Goal: Find specific page/section: Find specific page/section

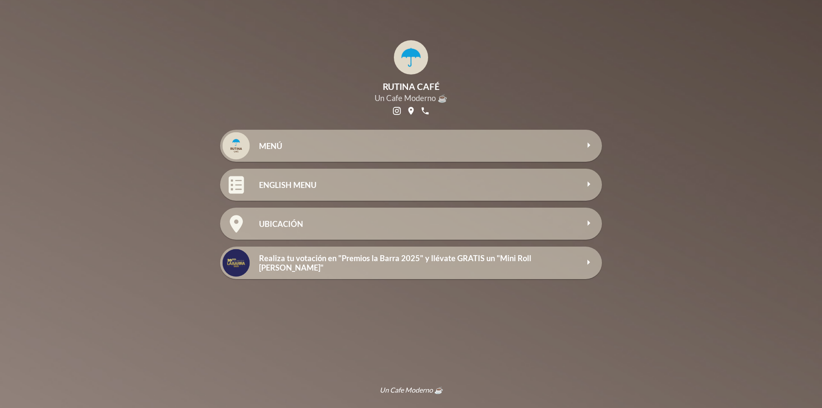
click at [412, 138] on div "MENÚ" at bounding box center [419, 146] width 320 height 18
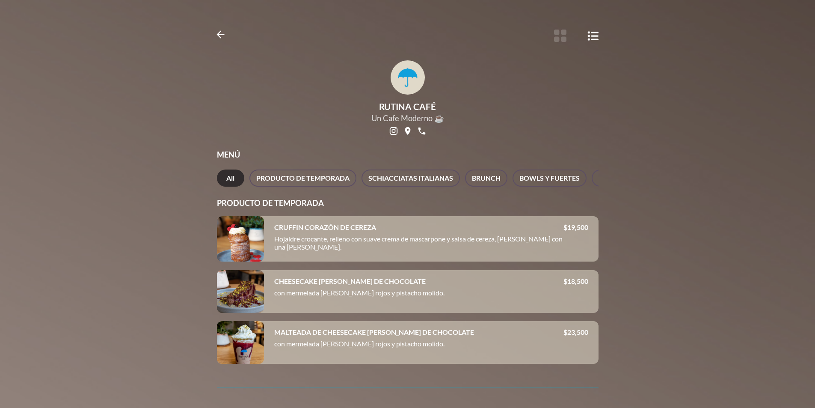
click at [375, 231] on h4 "CRUFFIN CORAZÓN DE CEREZA" at bounding box center [325, 227] width 102 height 8
click at [228, 247] on div at bounding box center [240, 238] width 47 height 45
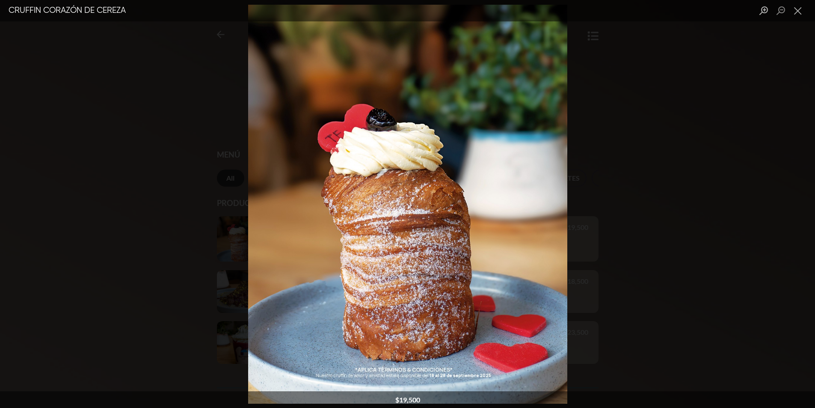
click at [626, 197] on div "Lightbox" at bounding box center [407, 204] width 815 height 408
